Goal: Feedback & Contribution: Contribute content

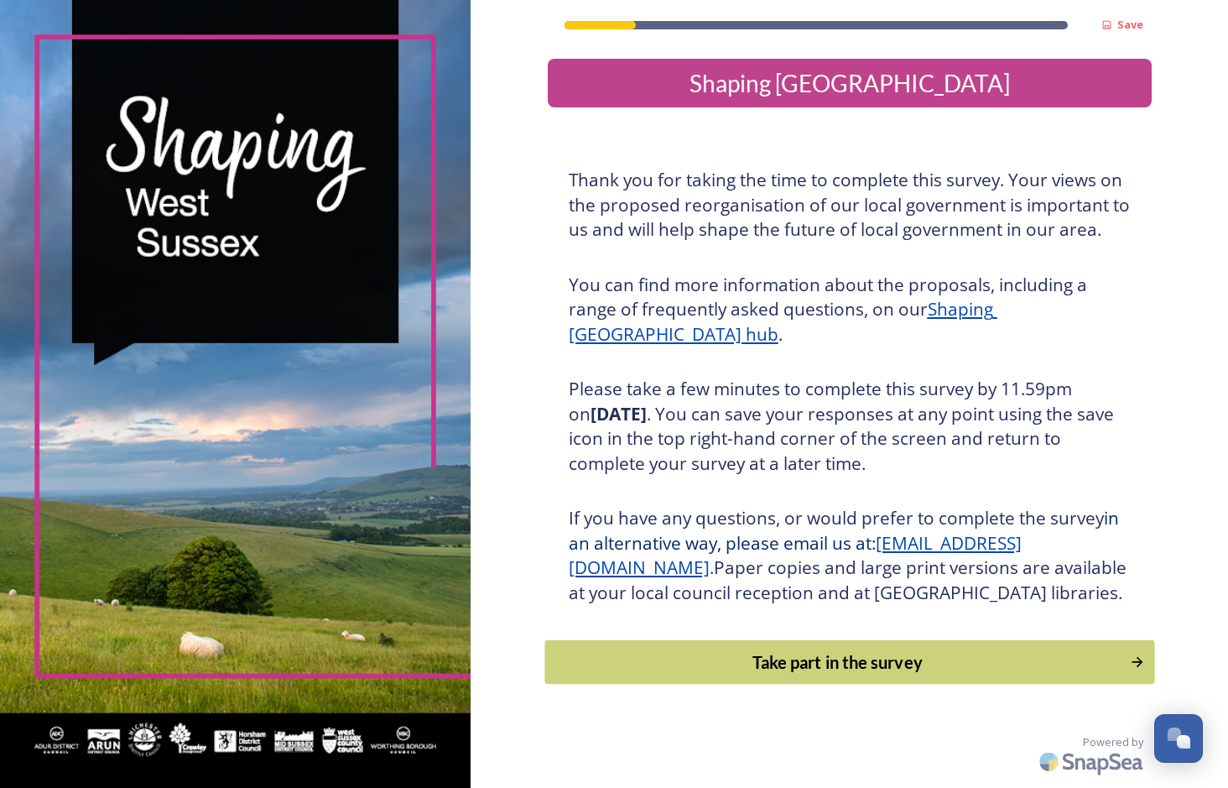
click at [761, 675] on div "Take part in the survey" at bounding box center [837, 661] width 567 height 25
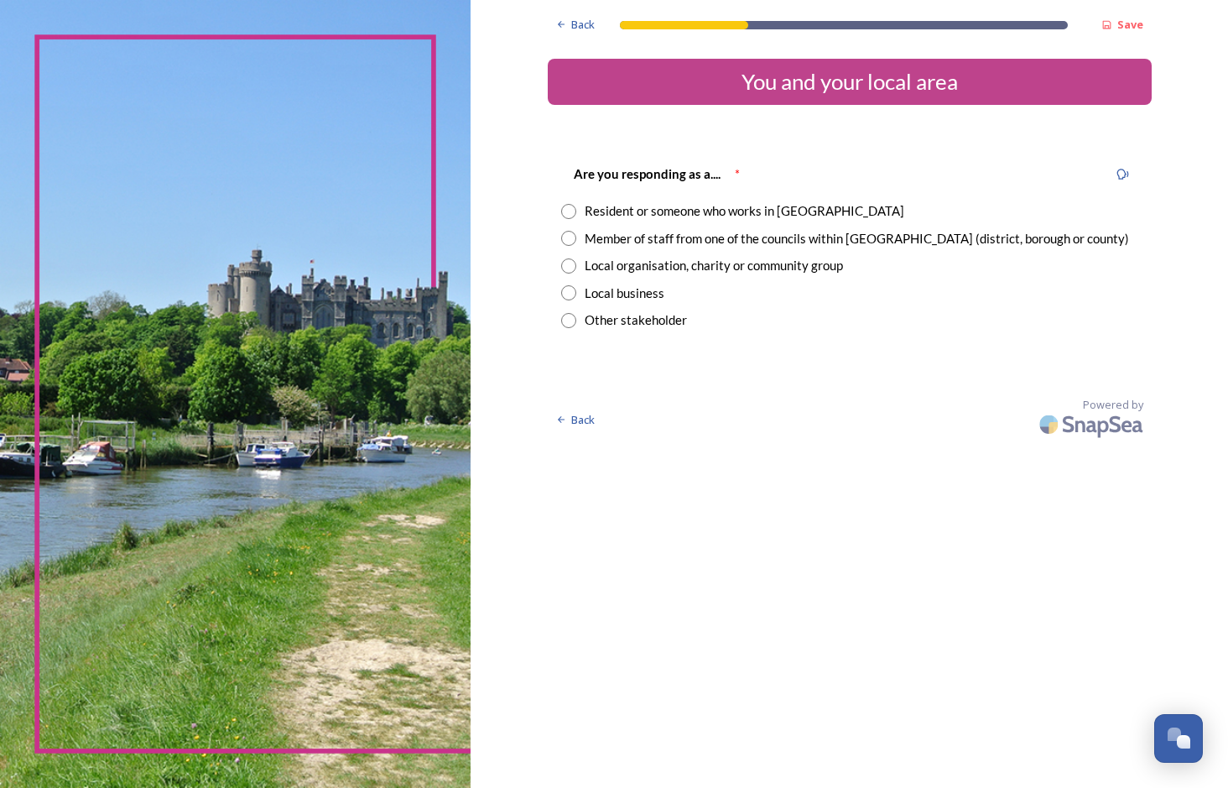
click at [561, 234] on input "radio" at bounding box center [568, 238] width 15 height 15
radio input "true"
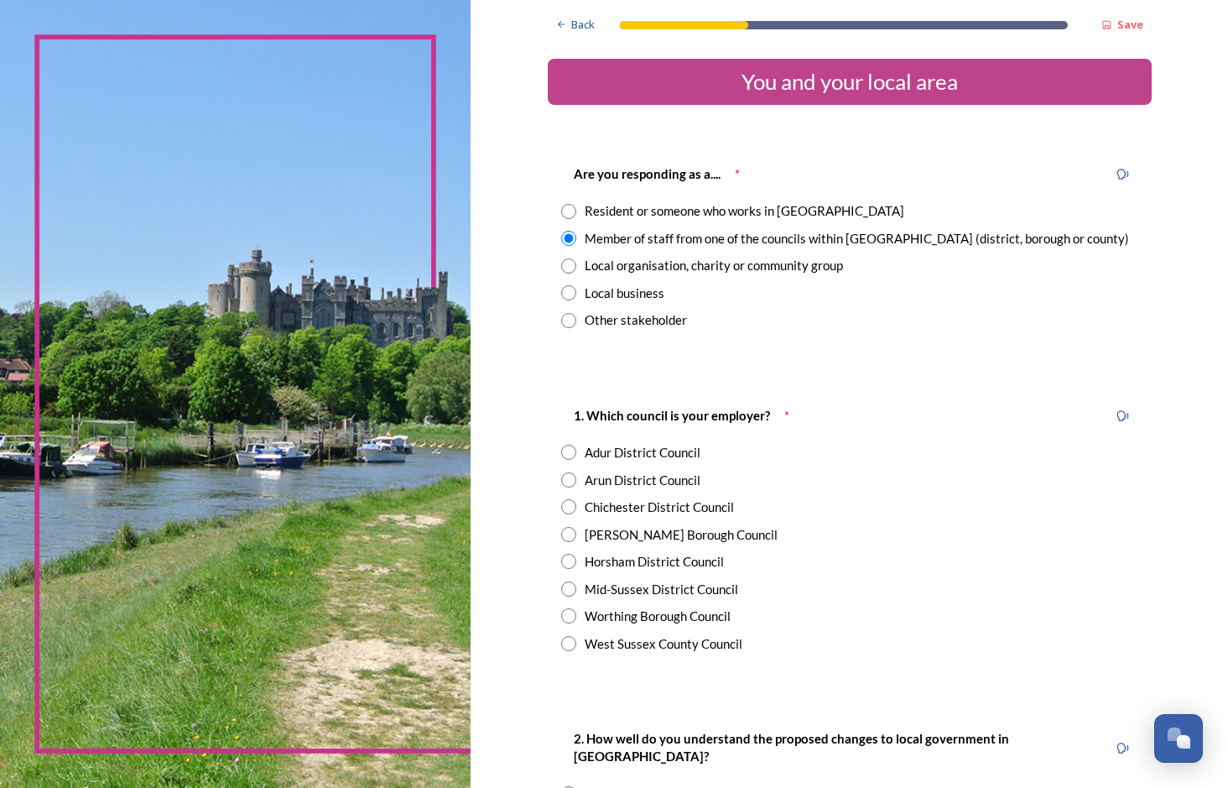
click at [561, 208] on input "radio" at bounding box center [568, 211] width 15 height 15
radio input "true"
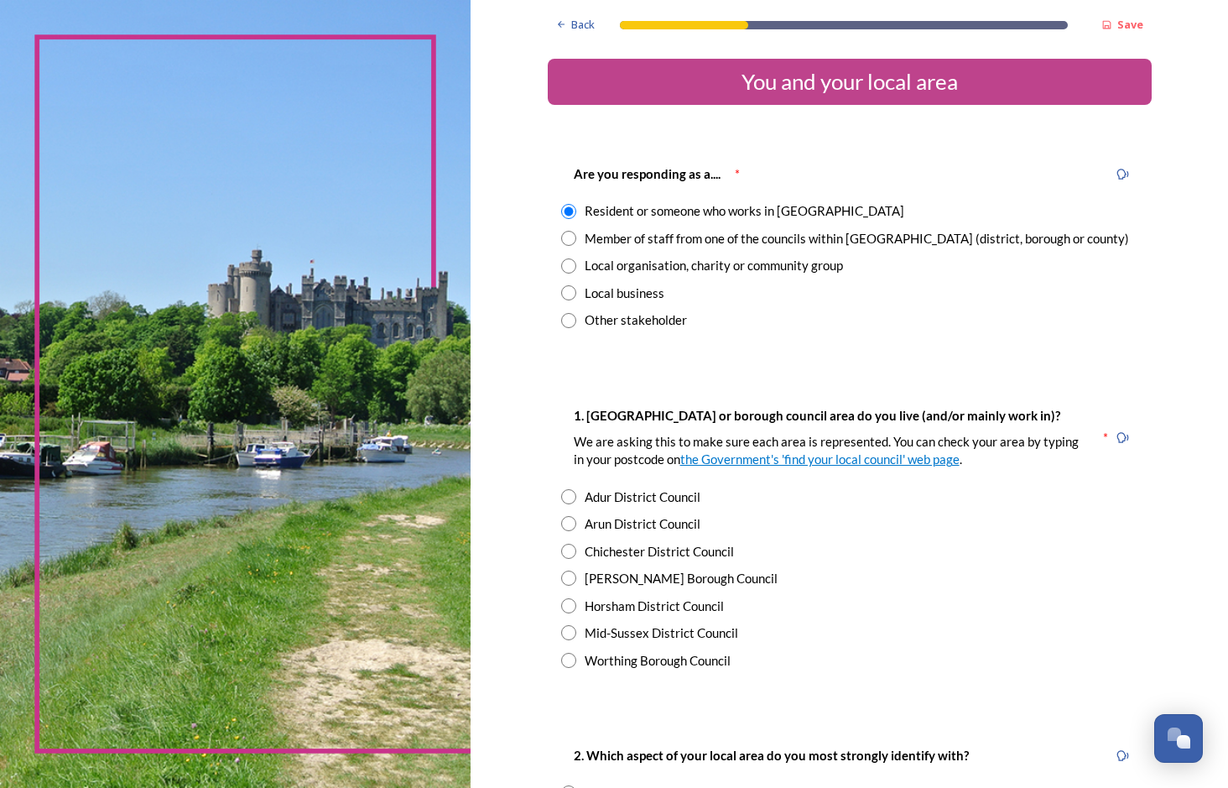
click at [561, 241] on input "radio" at bounding box center [568, 238] width 15 height 15
radio input "true"
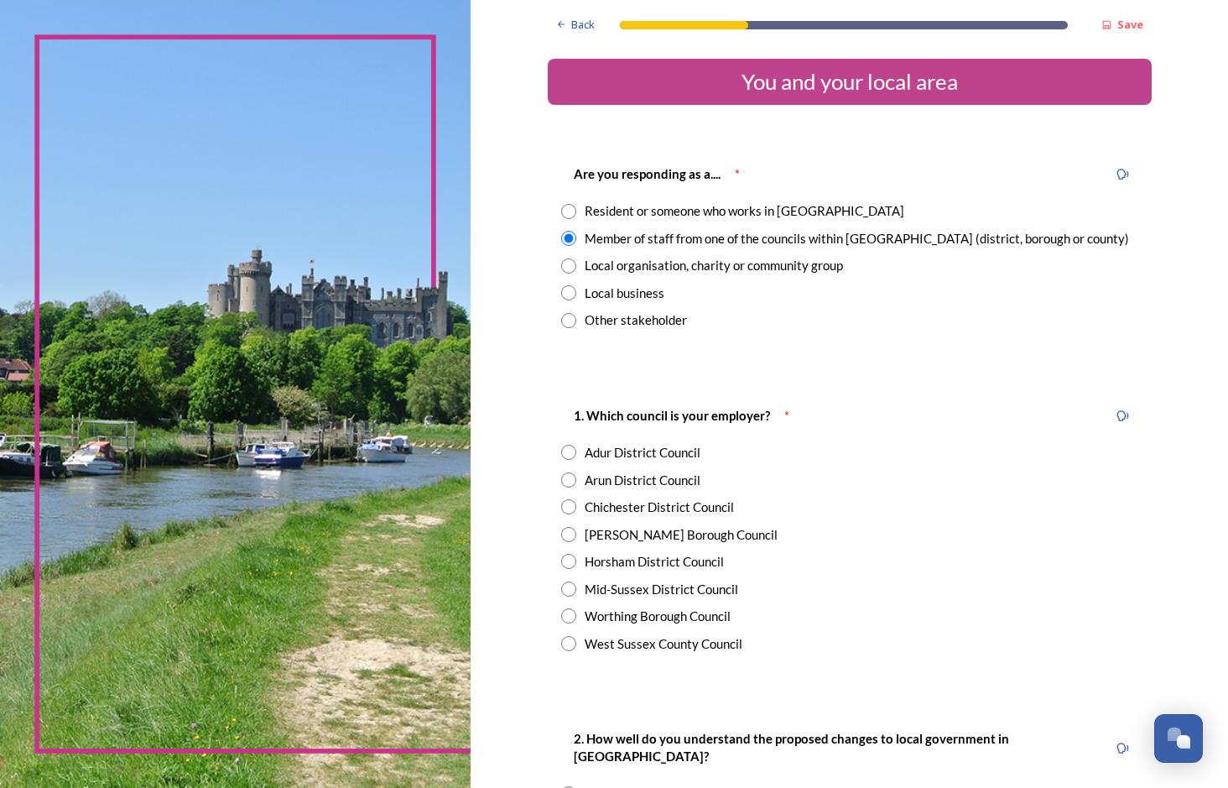
click at [561, 565] on input "radio" at bounding box center [568, 561] width 15 height 15
radio input "true"
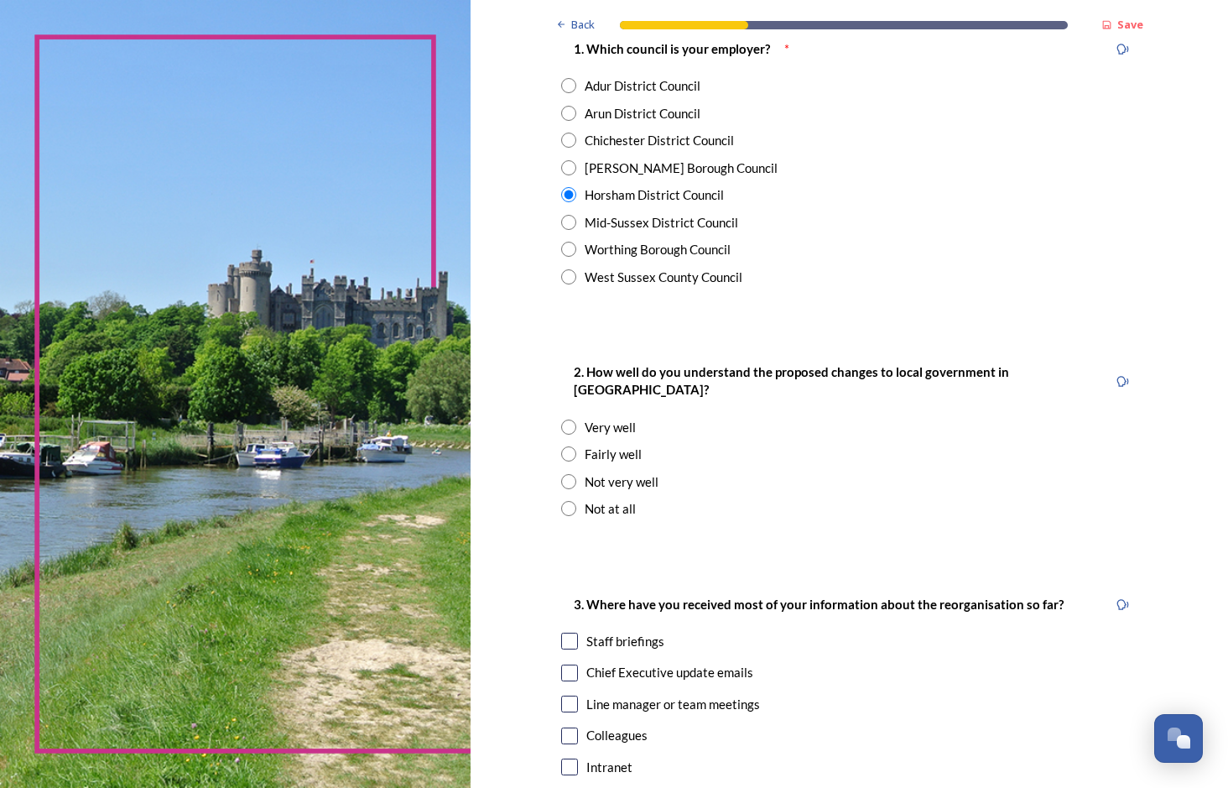
scroll to position [363, 0]
